Goal: Information Seeking & Learning: Find specific fact

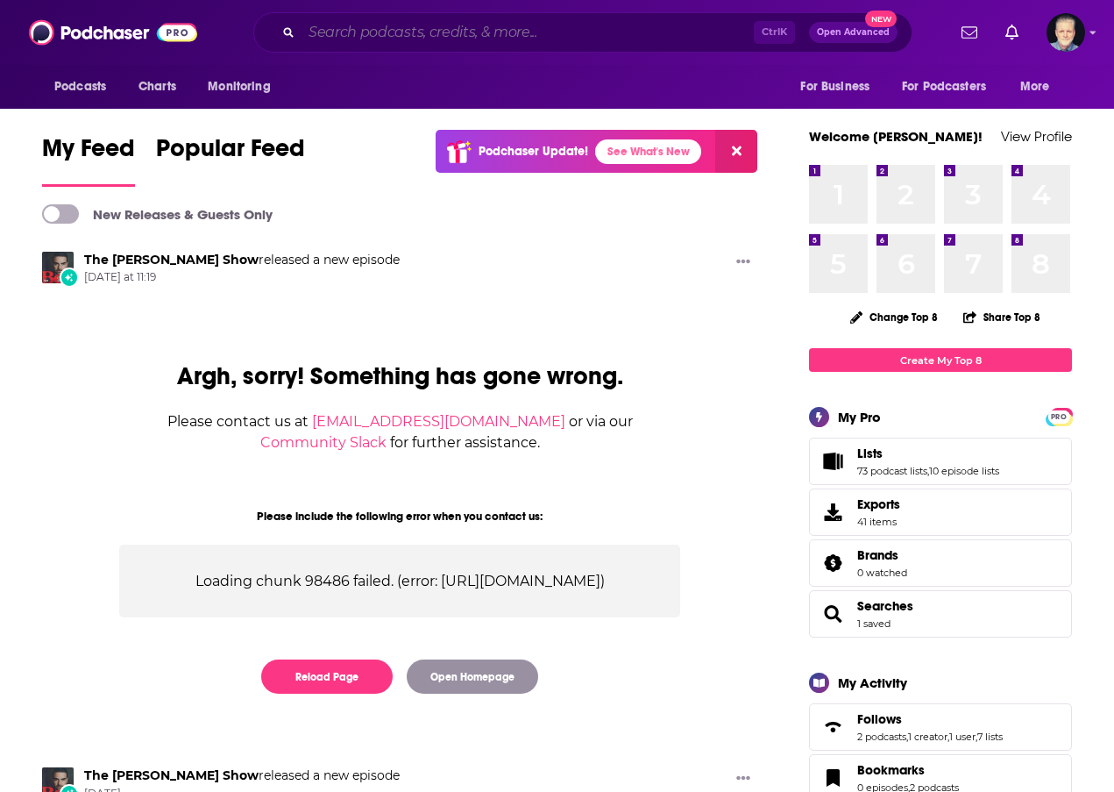
click at [498, 32] on input "Search podcasts, credits, & more..." at bounding box center [528, 32] width 452 height 28
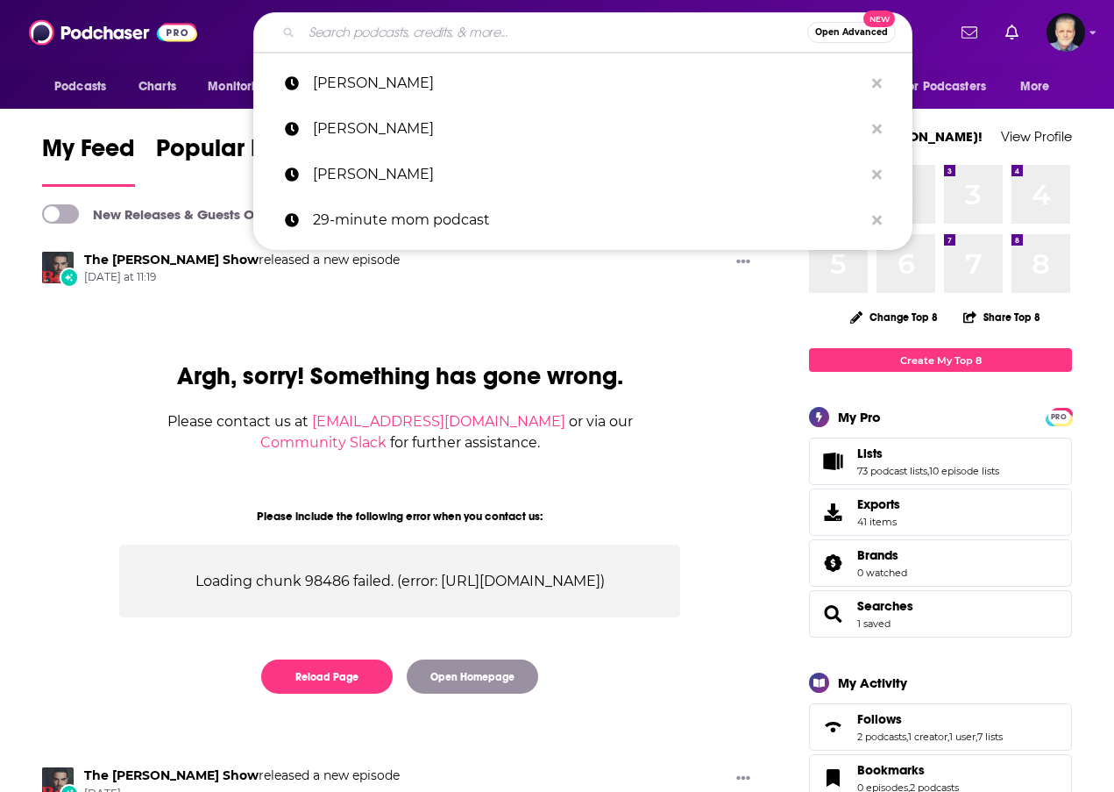
paste input "Pneu Pneuma Godcast"
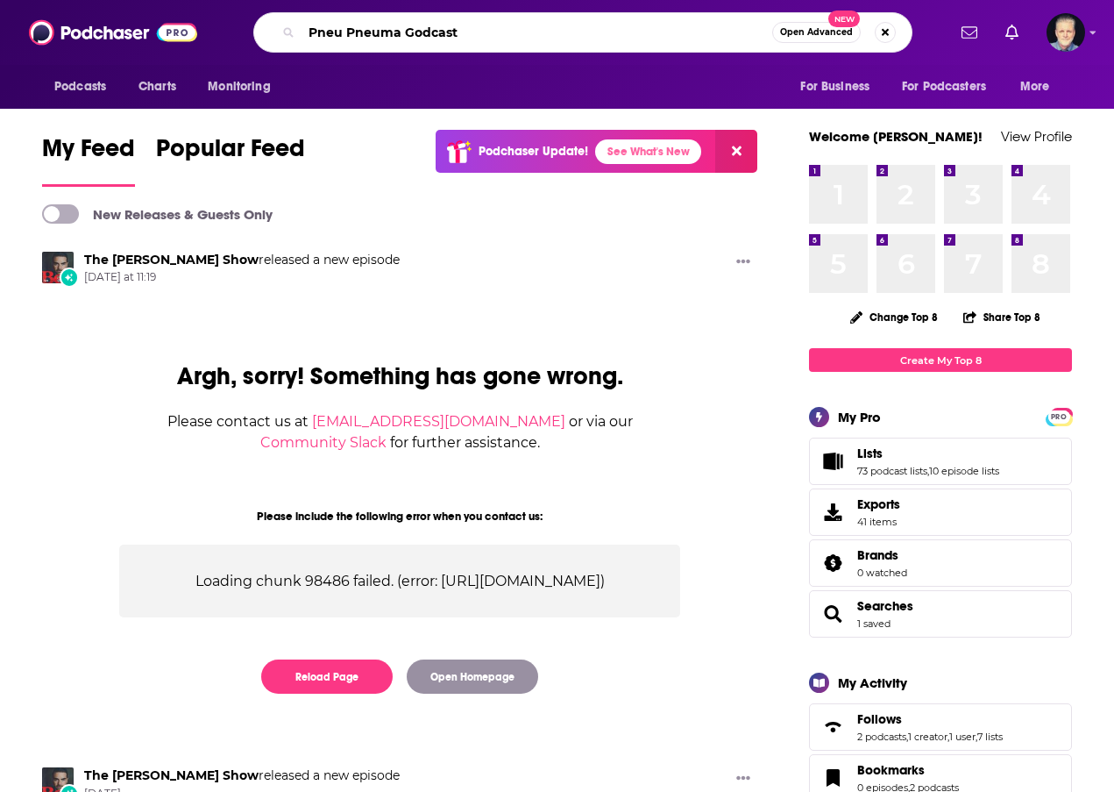
type input "Pneu Pneuma Godcast"
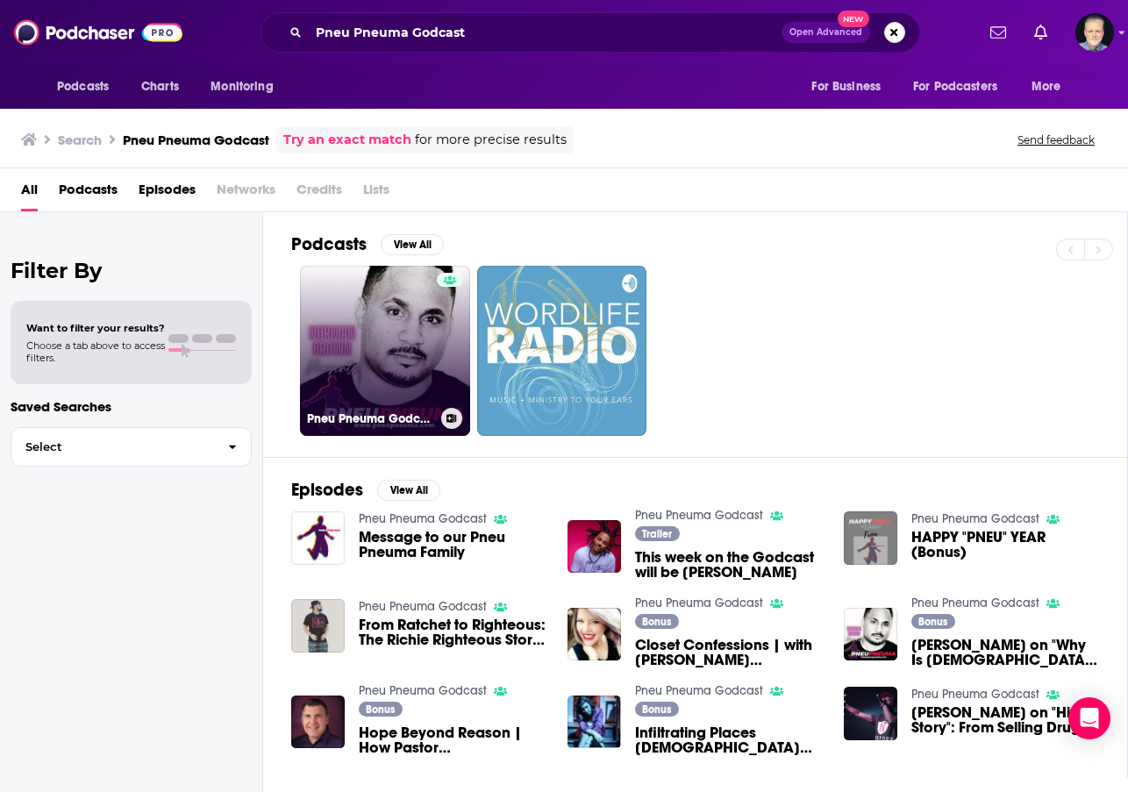
click at [392, 335] on link "Pneu Pneuma Godcast" at bounding box center [385, 351] width 170 height 170
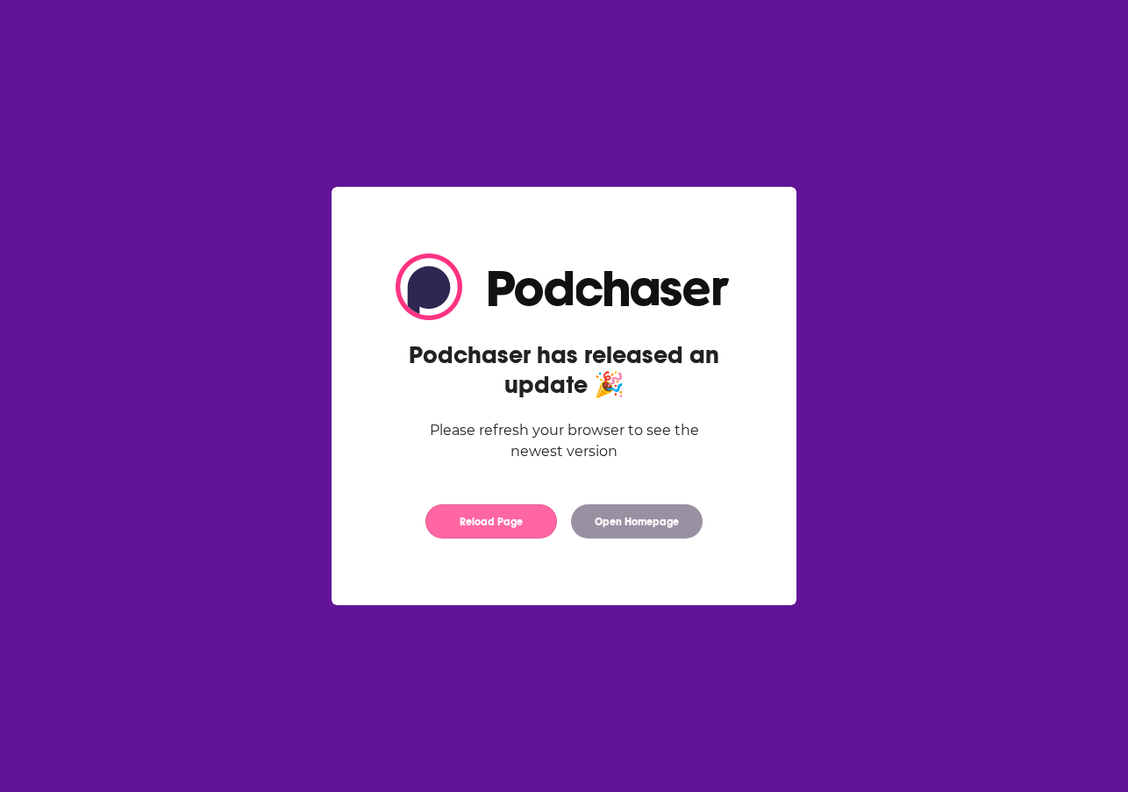
click at [489, 527] on button "Reload Page" at bounding box center [491, 521] width 132 height 34
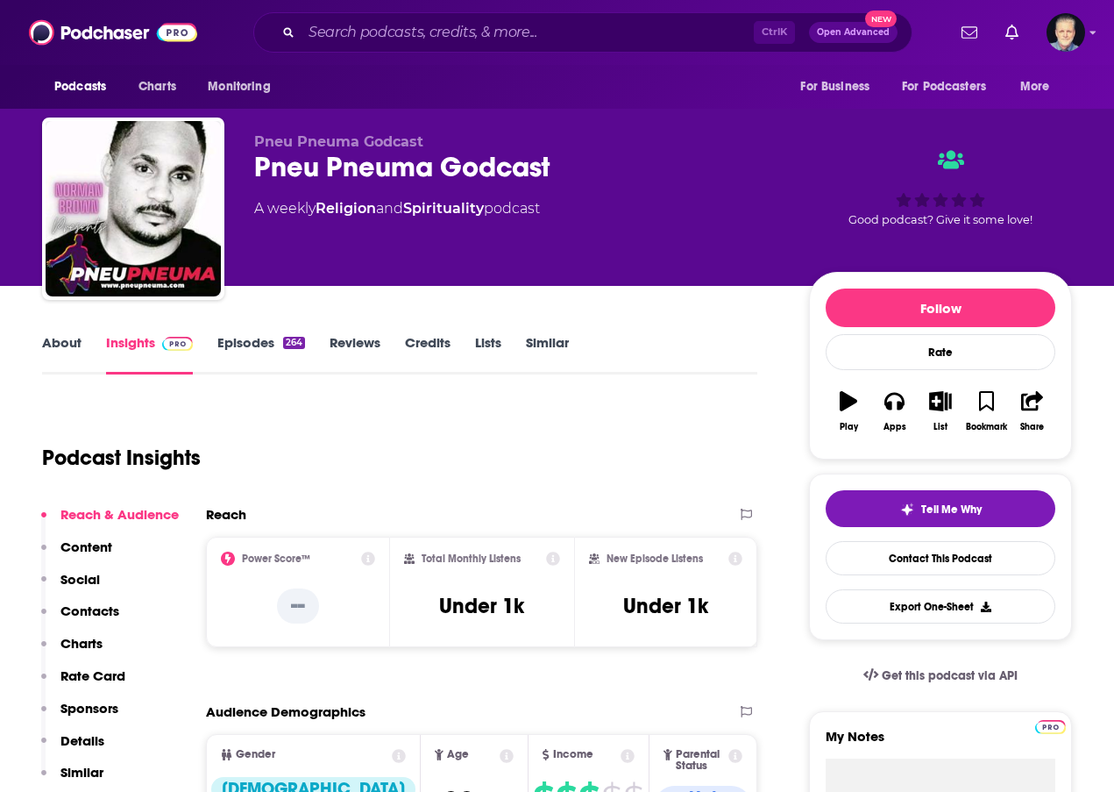
click at [73, 339] on link "About" at bounding box center [61, 354] width 39 height 40
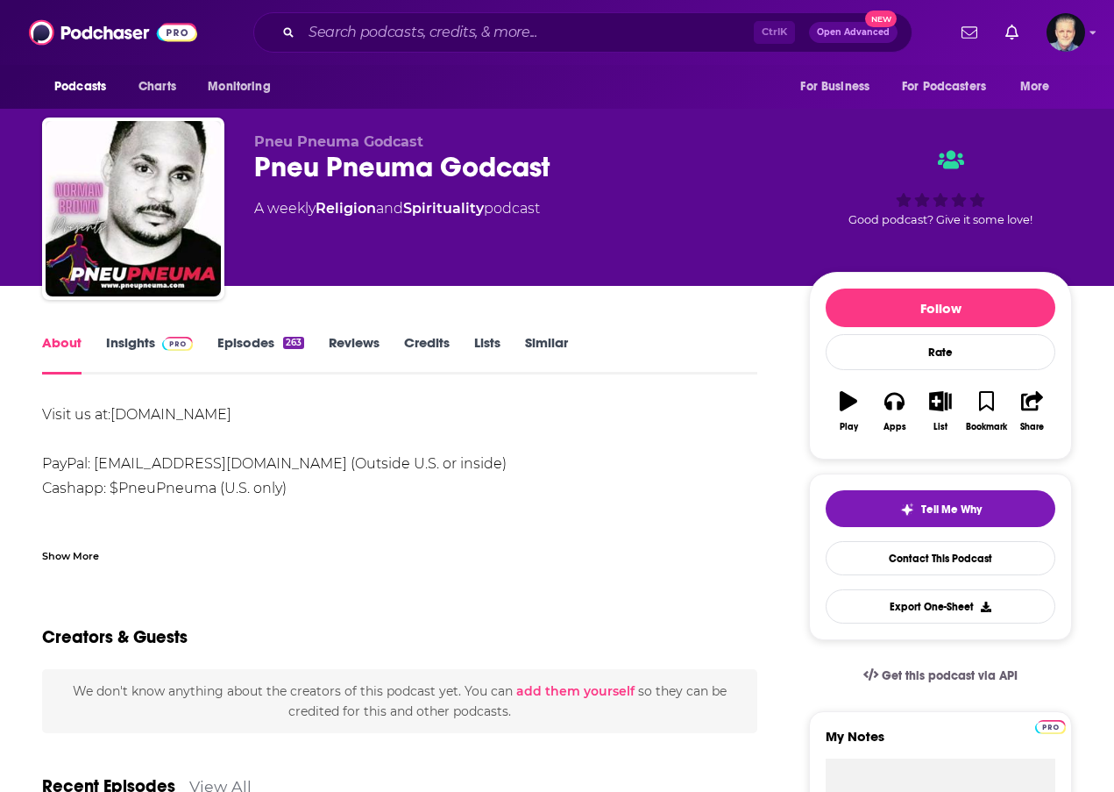
drag, startPoint x: 292, startPoint y: 412, endPoint x: 114, endPoint y: 421, distance: 178.2
click at [114, 421] on div "Visit us at: [DOMAIN_NAME] PayPal: [EMAIL_ADDRESS][DOMAIN_NAME] (Outside U.S. o…" at bounding box center [399, 586] width 715 height 368
copy link "[DOMAIN_NAME]"
click at [545, 500] on div "Visit us at: [DOMAIN_NAME] PayPal: [EMAIL_ADDRESS][DOMAIN_NAME] (Outside U.S. o…" at bounding box center [399, 586] width 715 height 368
